Goal: Find specific page/section: Find specific page/section

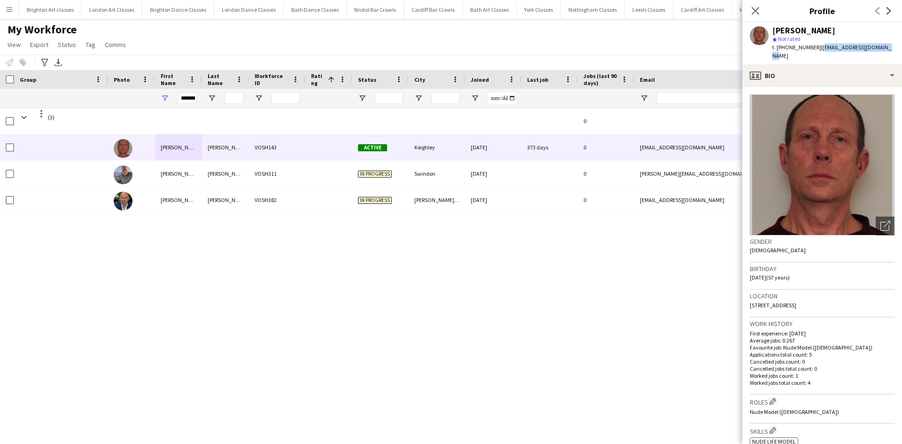
click at [17, 9] on button "Menu" at bounding box center [9, 9] width 19 height 19
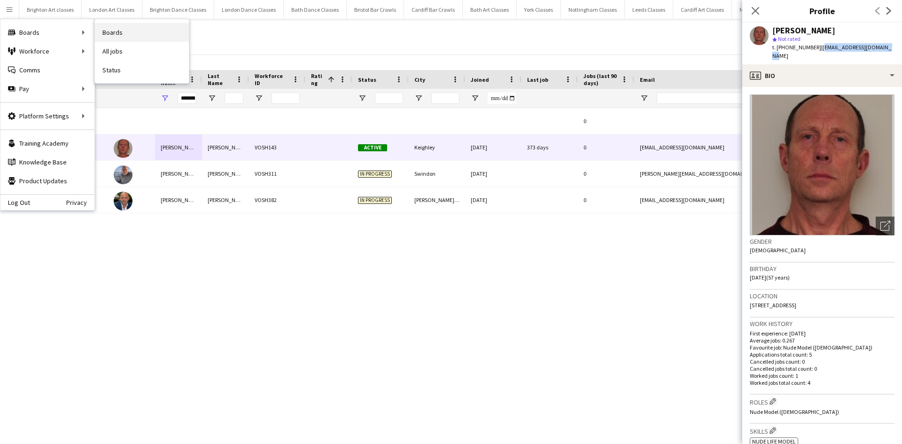
click at [111, 24] on link "Boards" at bounding box center [142, 32] width 94 height 19
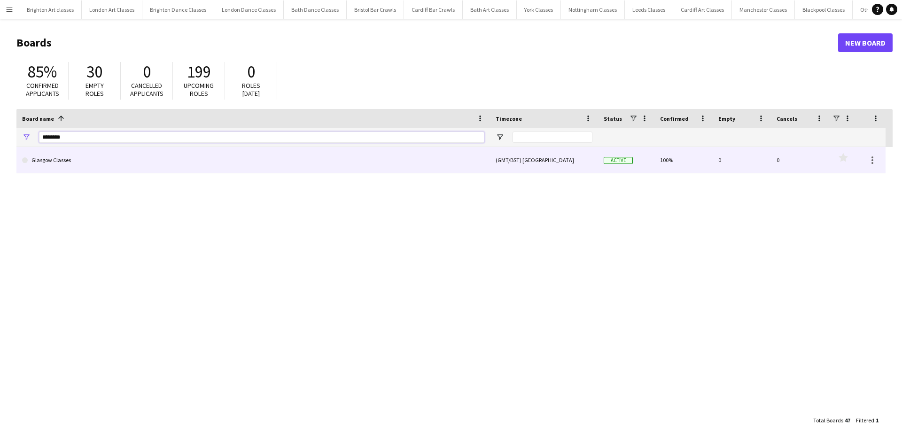
drag, startPoint x: 94, startPoint y: 141, endPoint x: 28, endPoint y: 165, distance: 70.6
click at [28, 165] on div "Board name 1 Timezone Status Confirmed 0" at bounding box center [454, 260] width 876 height 302
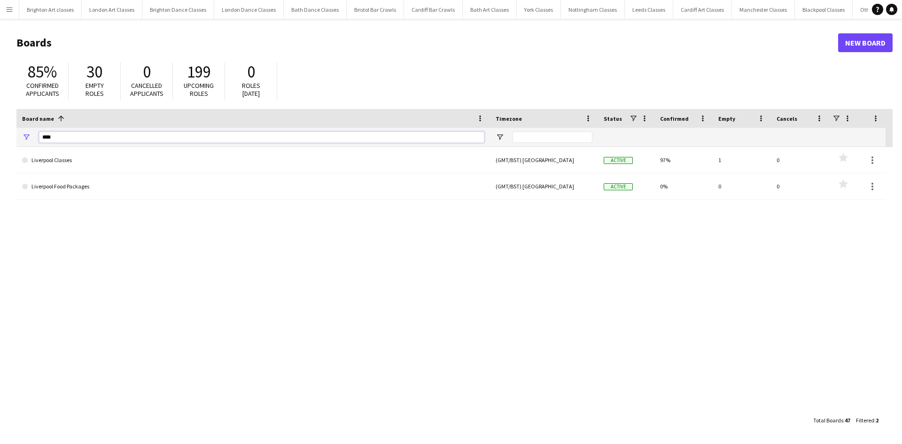
type input "*****"
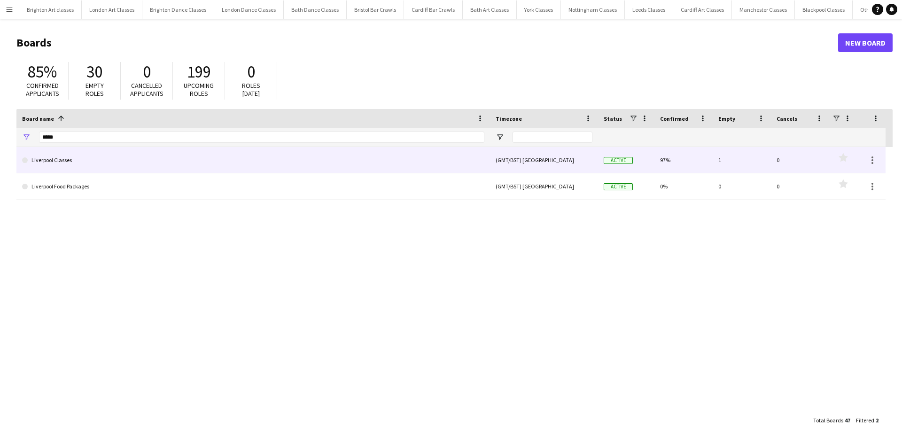
click at [58, 160] on link "Liverpool Classes" at bounding box center [253, 160] width 462 height 26
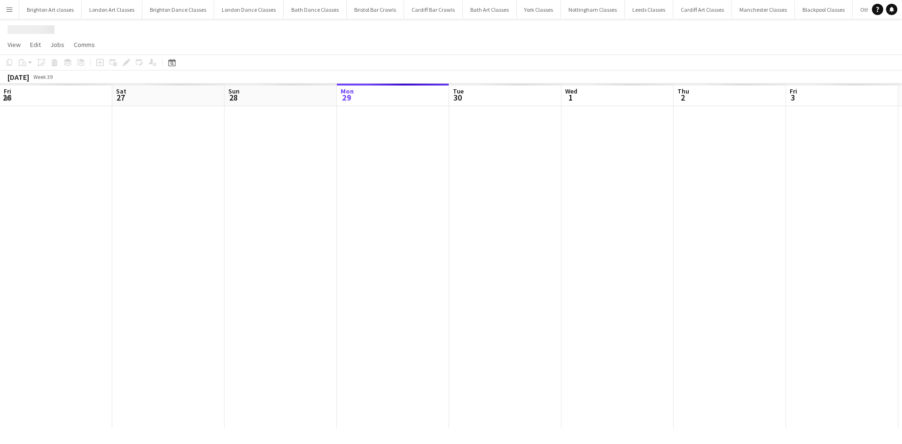
scroll to position [0, 225]
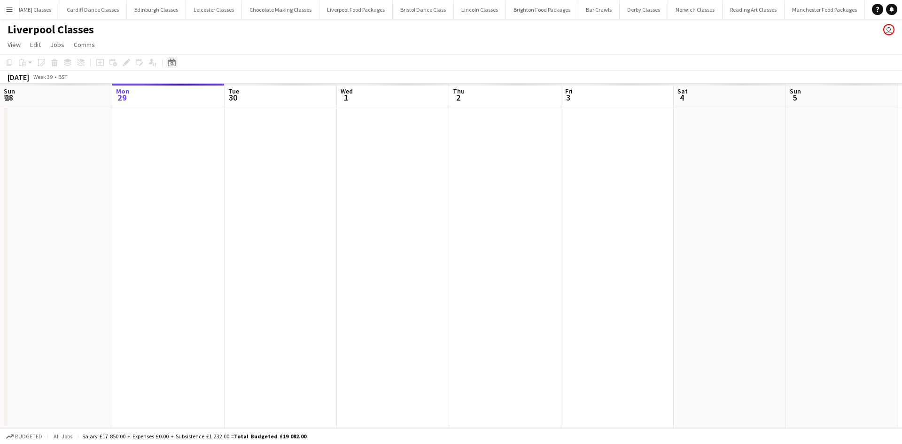
click at [173, 63] on icon "Date picker" at bounding box center [172, 63] width 8 height 8
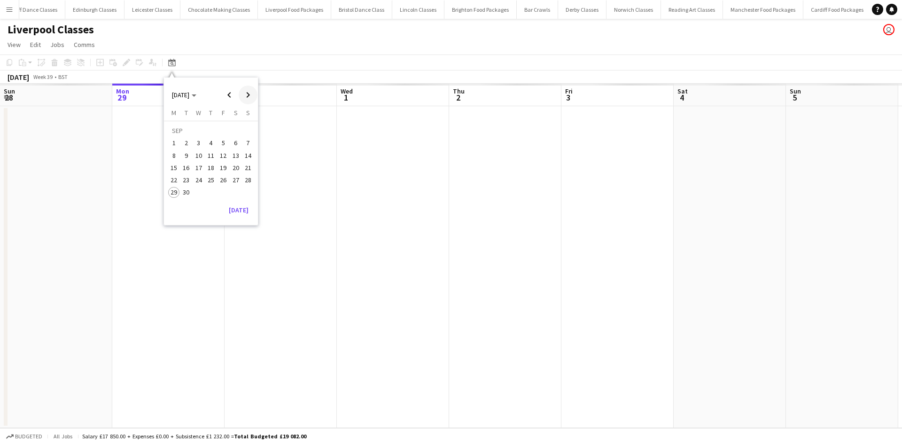
click at [248, 99] on span "Next month" at bounding box center [248, 95] width 19 height 19
click at [232, 154] on span "11" at bounding box center [235, 155] width 11 height 11
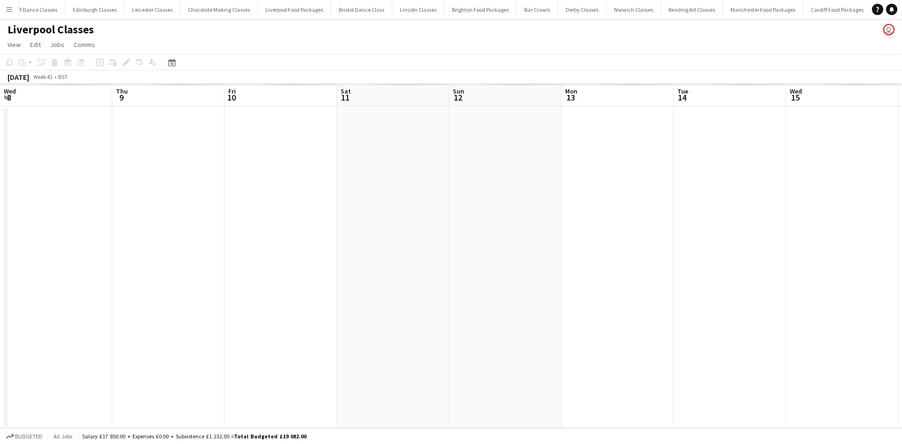
scroll to position [0, 323]
